Goal: Navigation & Orientation: Find specific page/section

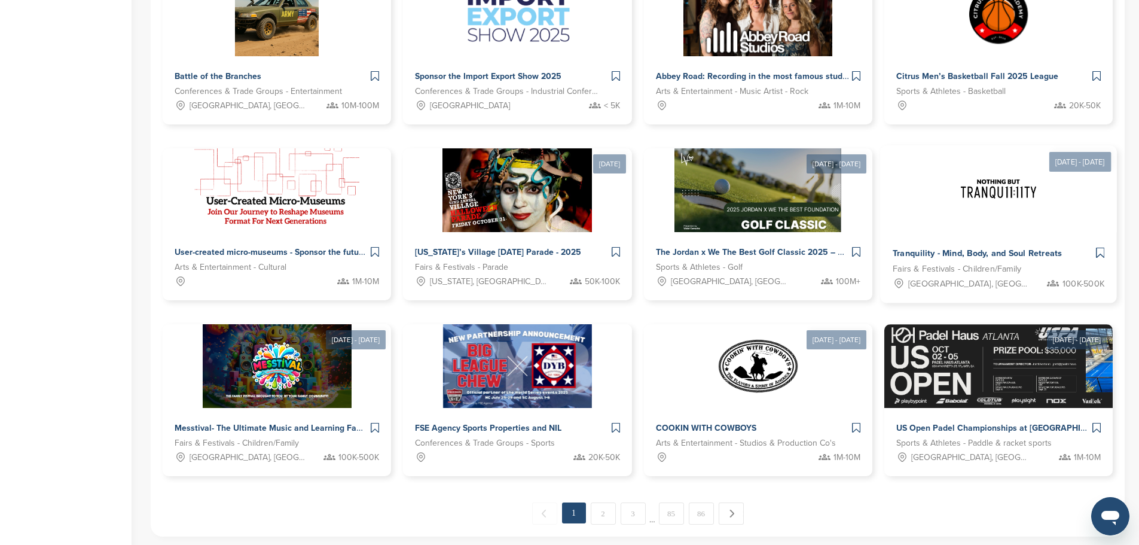
scroll to position [419, 0]
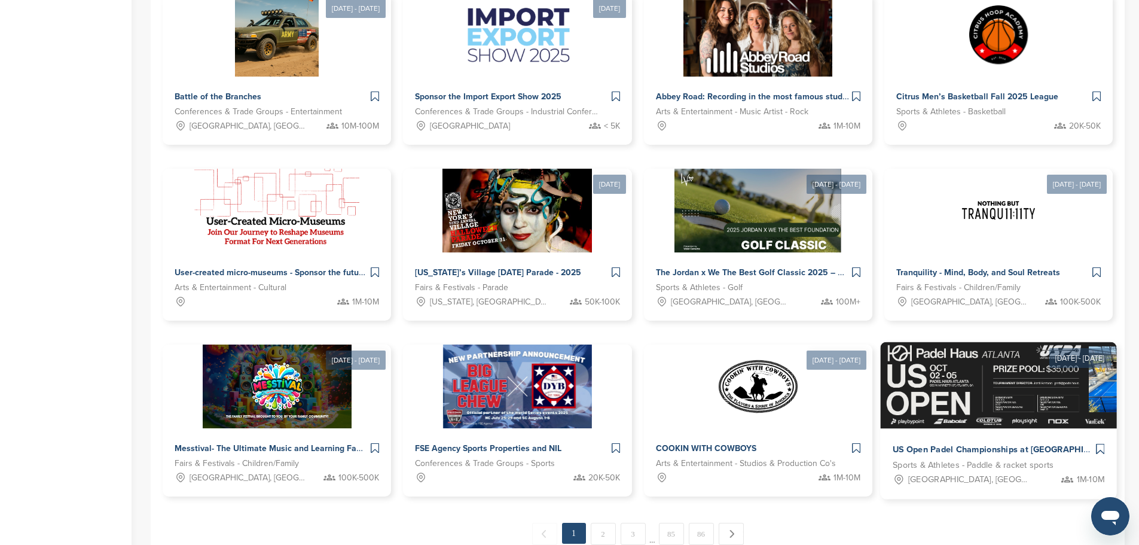
click at [1044, 441] on div "US Open Padel Championships at Padel Haus Atlanta" at bounding box center [993, 449] width 200 height 17
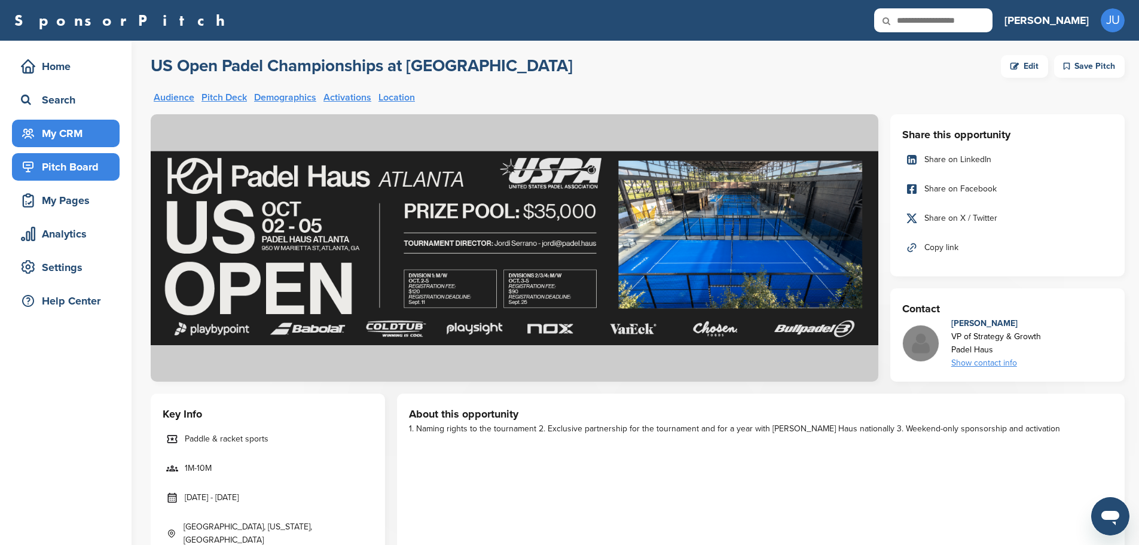
click at [65, 132] on div "My CRM" at bounding box center [69, 134] width 102 height 22
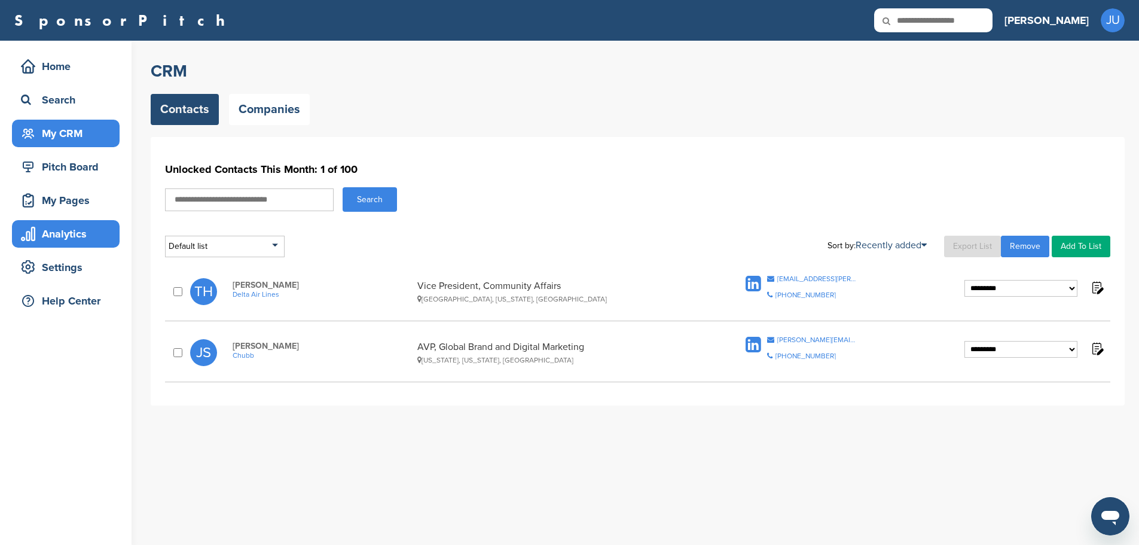
click at [69, 228] on div "Analytics" at bounding box center [69, 234] width 102 height 22
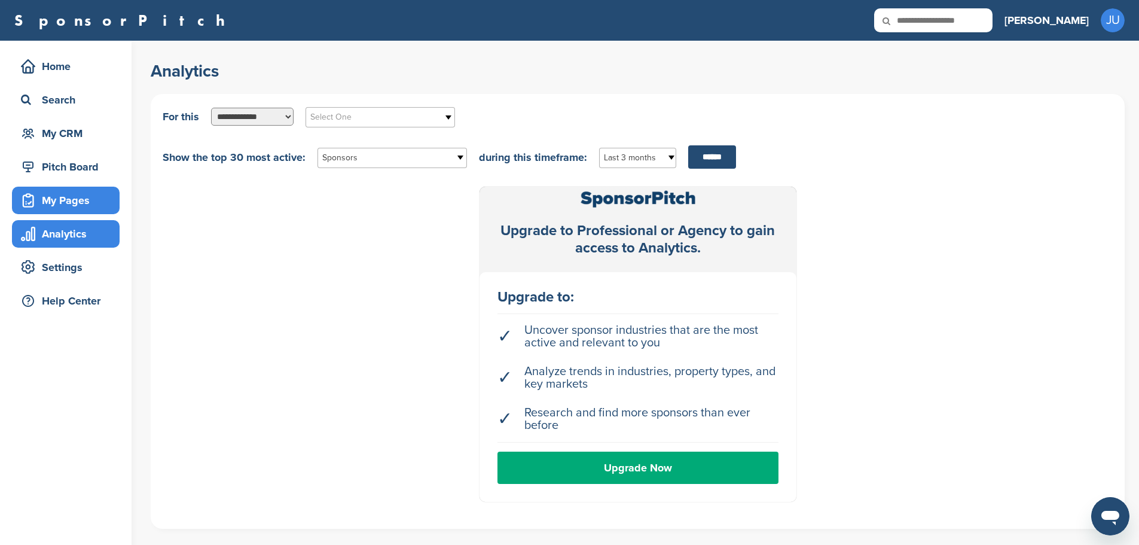
click at [100, 205] on div "My Pages" at bounding box center [69, 201] width 102 height 22
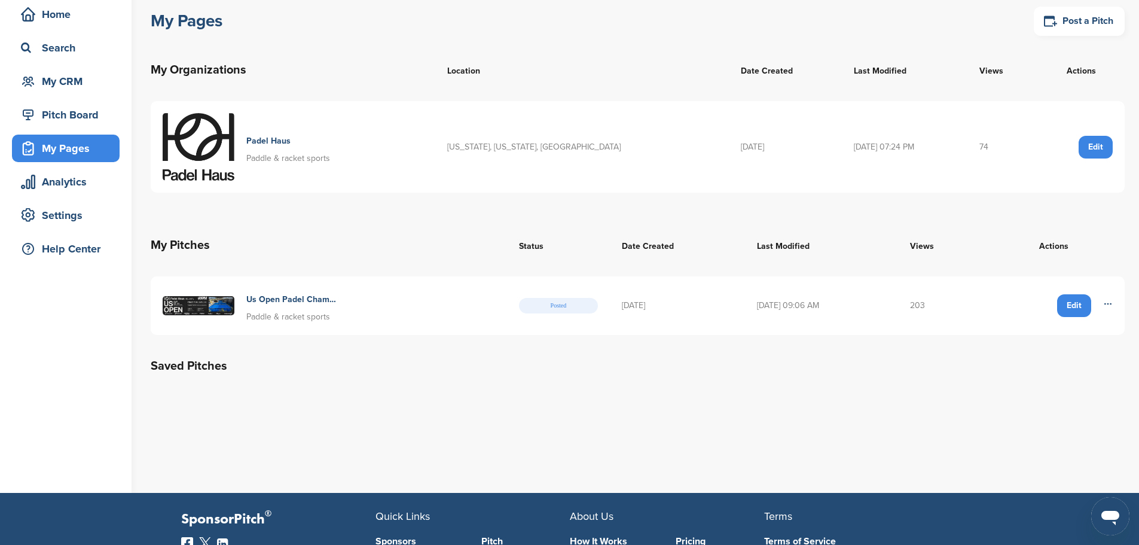
scroll to position [120, 0]
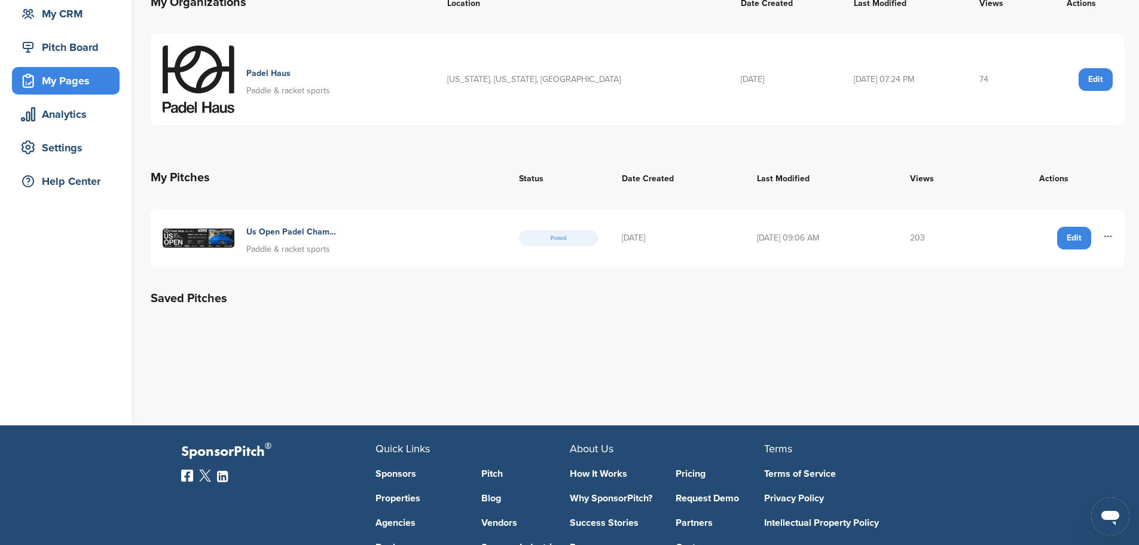
click at [1106, 233] on icon at bounding box center [1108, 236] width 10 height 10
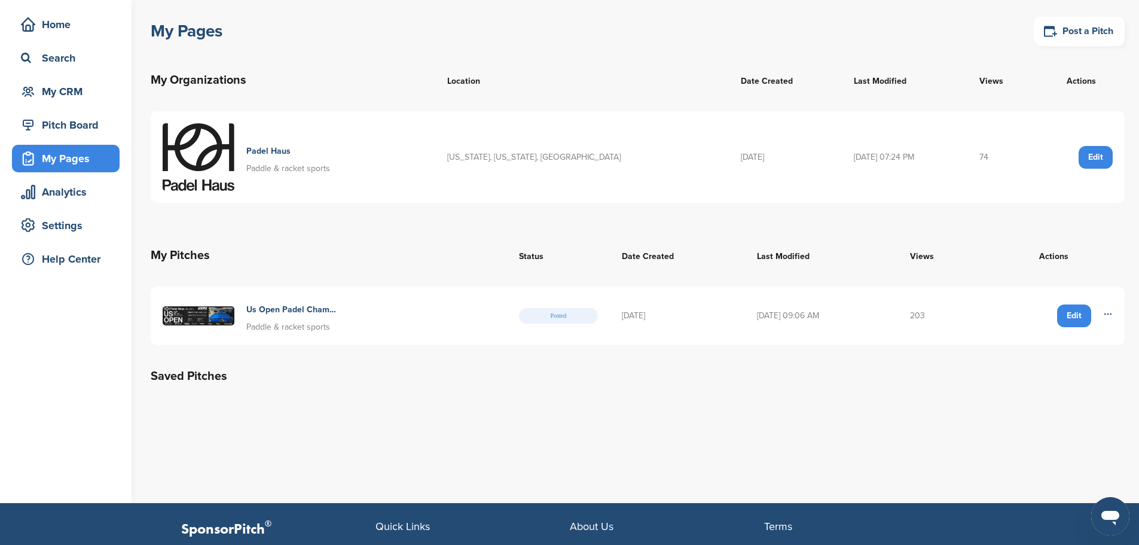
scroll to position [0, 0]
